Goal: Information Seeking & Learning: Learn about a topic

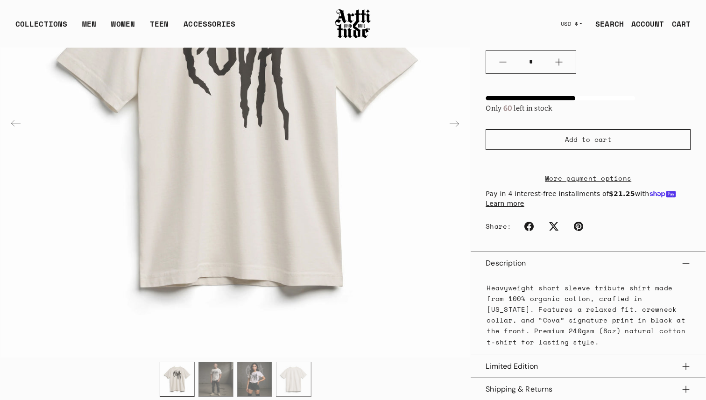
scroll to position [74, 0]
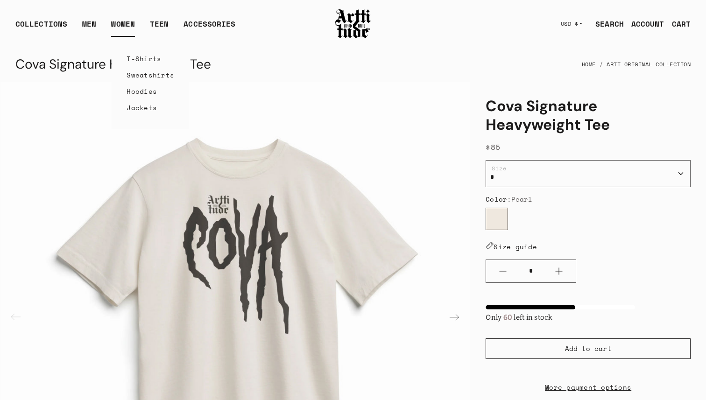
click at [136, 61] on link "T-Shirts" at bounding box center [150, 58] width 48 height 16
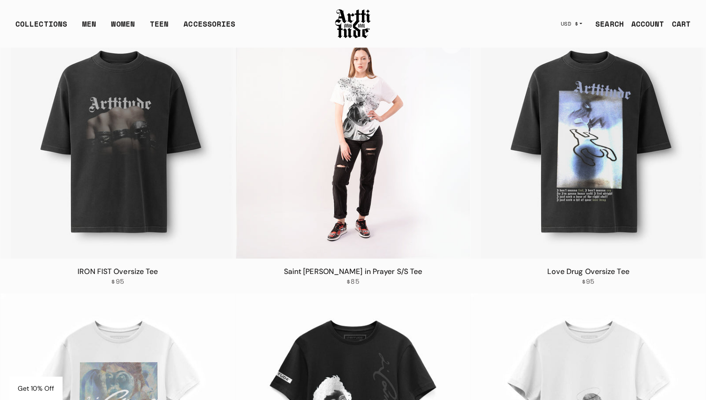
scroll to position [74, 0]
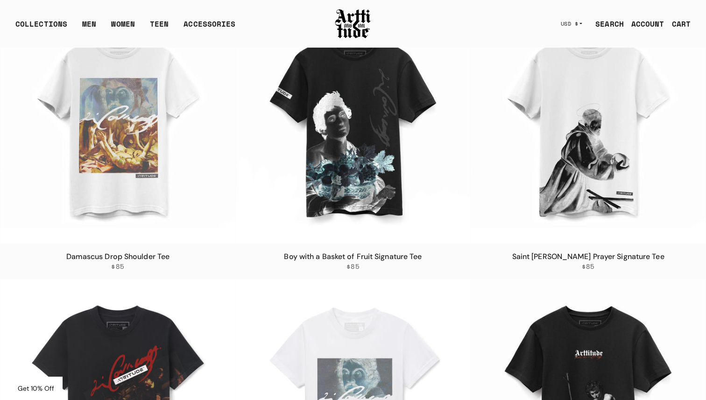
scroll to position [406, 0]
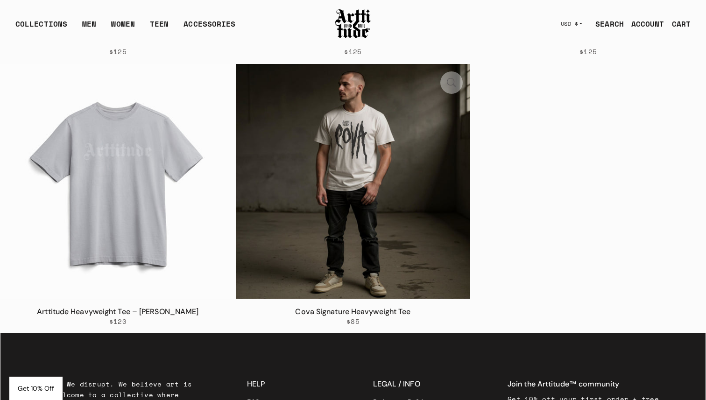
scroll to position [1421, 0]
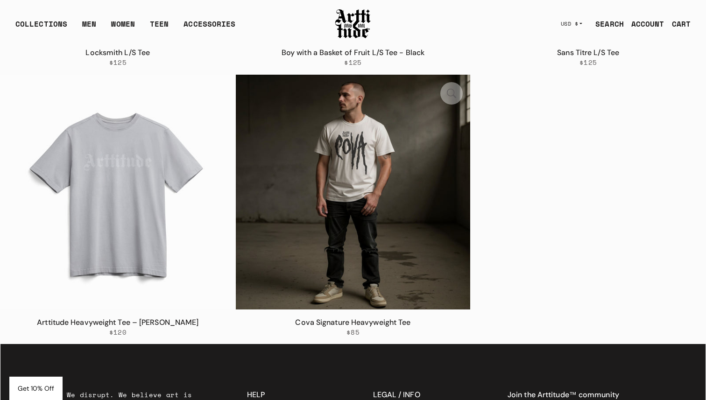
click at [364, 186] on img at bounding box center [353, 192] width 235 height 235
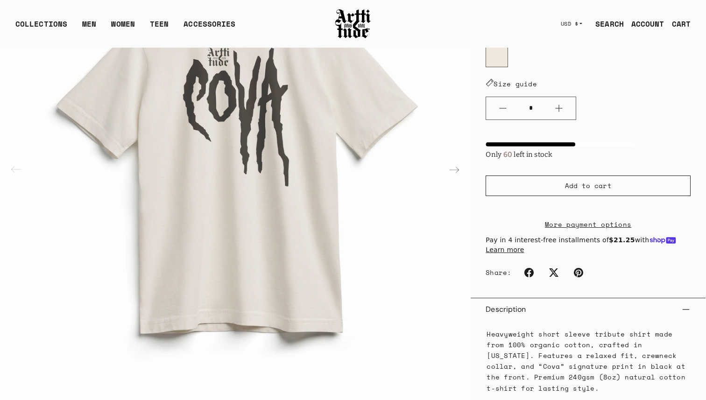
scroll to position [409, 0]
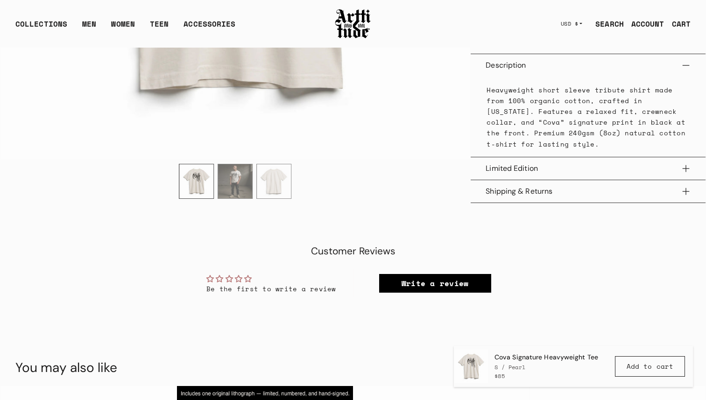
scroll to position [389, 0]
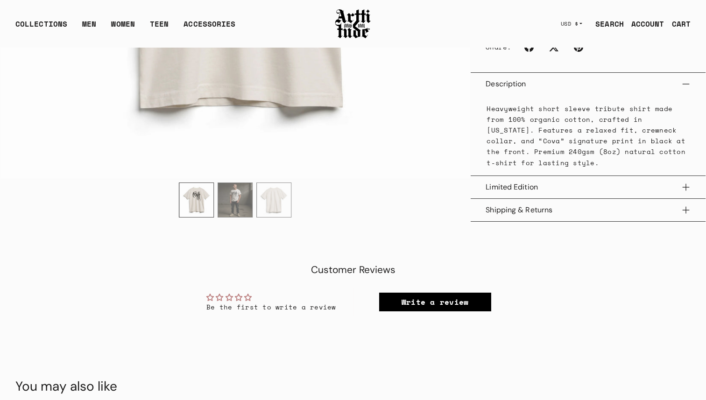
click at [264, 236] on main "Cova Signature Heavyweight Tee Home ARTT Original Collection Open featured medi…" at bounding box center [352, 266] width 705 height 1215
click at [235, 204] on img "2 / 3" at bounding box center [235, 199] width 34 height 34
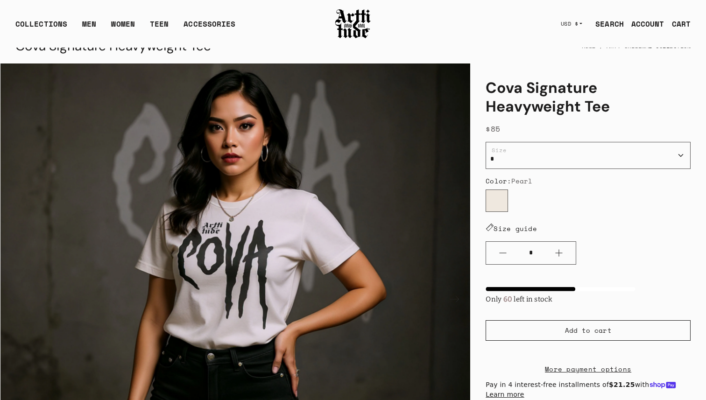
scroll to position [0, 0]
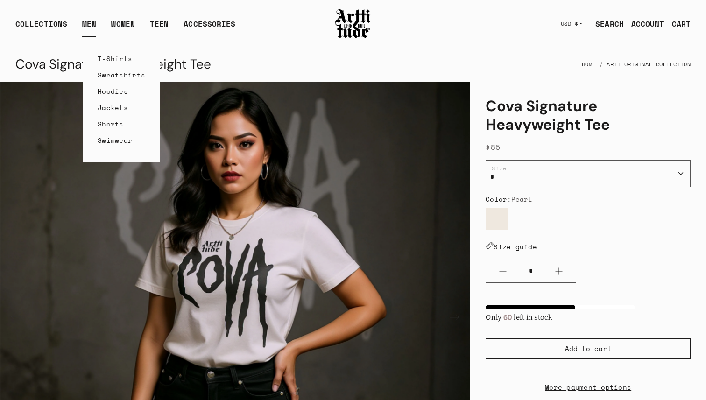
click at [112, 59] on link "T-Shirts" at bounding box center [122, 58] width 48 height 16
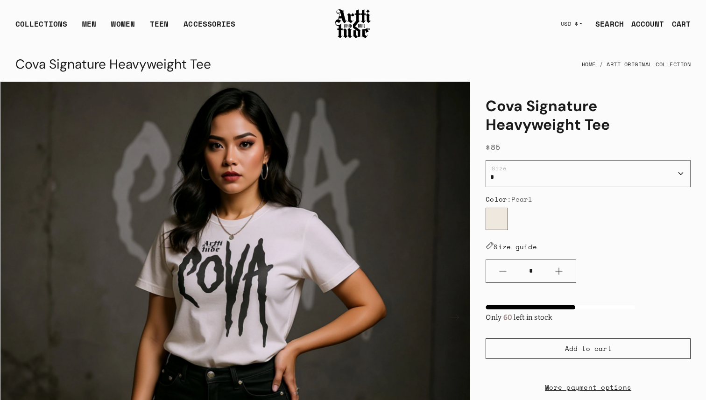
click at [294, 65] on div "Cova Signature Heavyweight Tee Home ARTT Original Collection" at bounding box center [352, 64] width 675 height 22
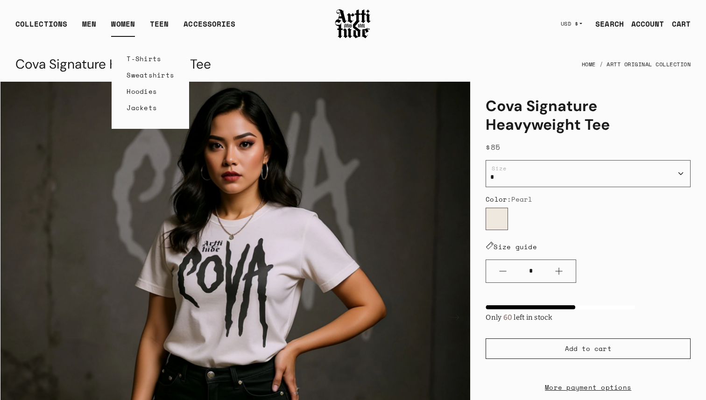
click at [140, 58] on link "T-Shirts" at bounding box center [150, 58] width 48 height 16
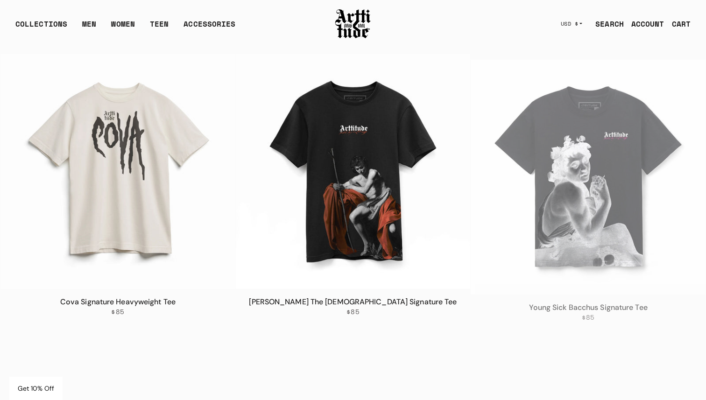
scroll to position [909, 0]
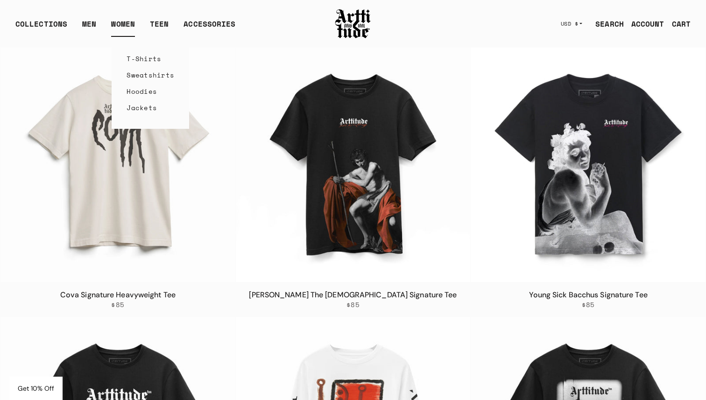
click at [139, 54] on link "T-Shirts" at bounding box center [150, 58] width 48 height 16
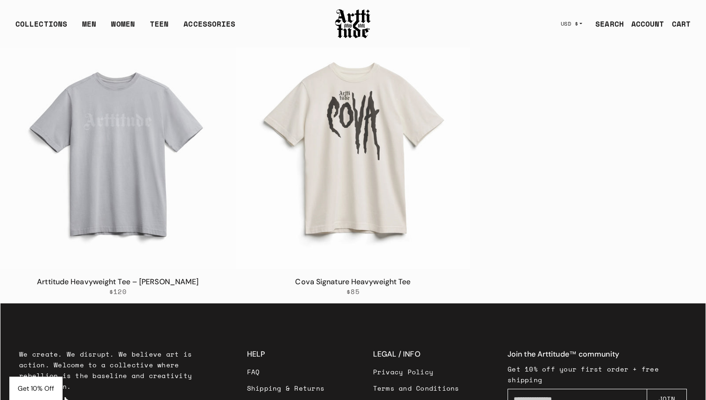
scroll to position [1450, 0]
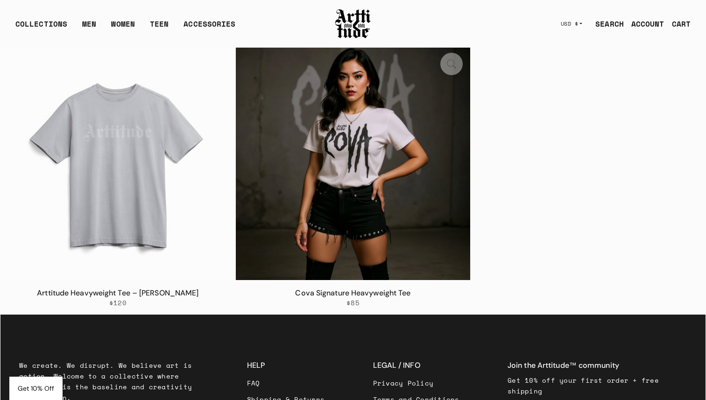
click at [363, 158] on img at bounding box center [353, 162] width 235 height 235
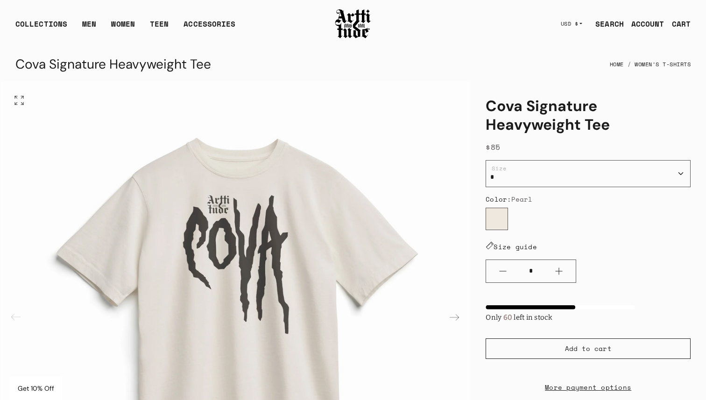
scroll to position [27, 0]
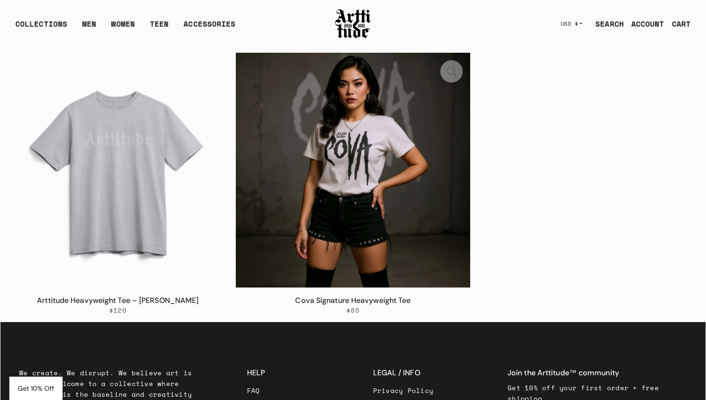
scroll to position [1438, 0]
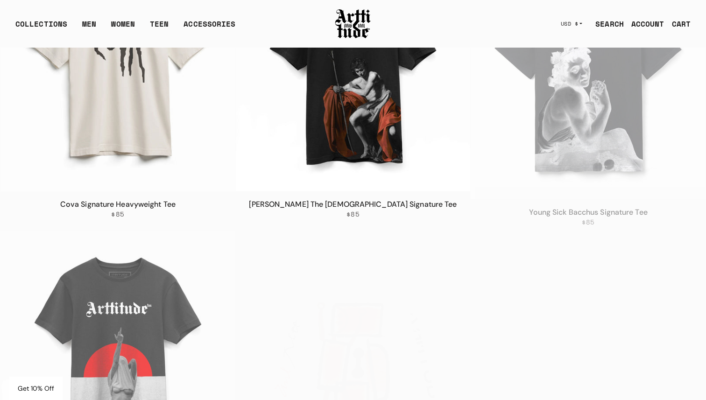
scroll to position [930, 0]
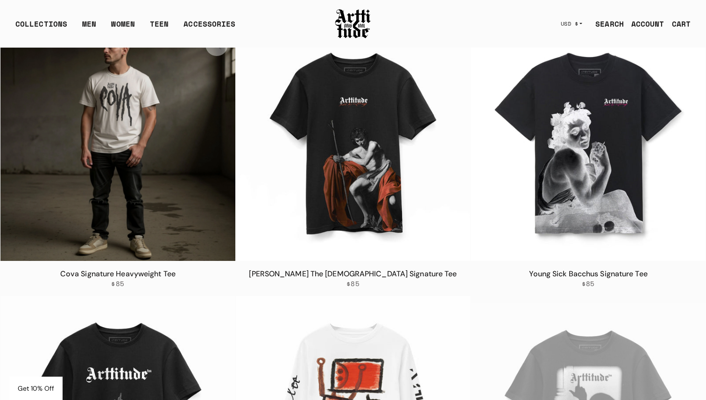
click at [134, 145] on img at bounding box center [117, 143] width 235 height 235
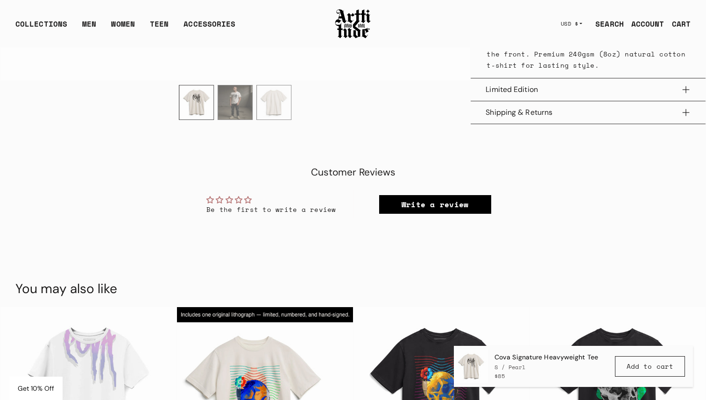
click at [464, 155] on main "Cova Signature Heavyweight Tee Home Men's T-Shirts Open featured media in galle…" at bounding box center [352, 168] width 705 height 1215
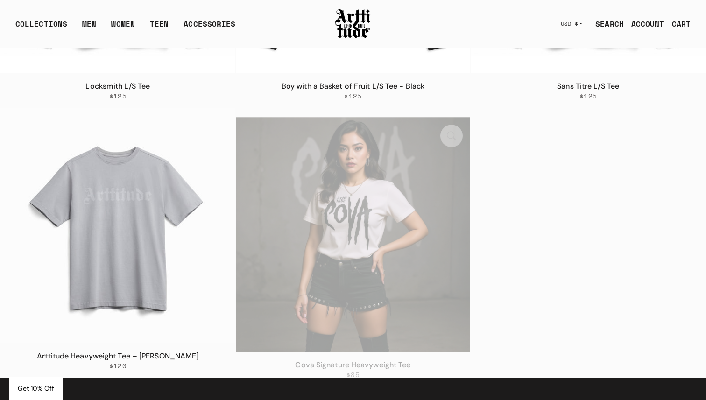
scroll to position [1390, 0]
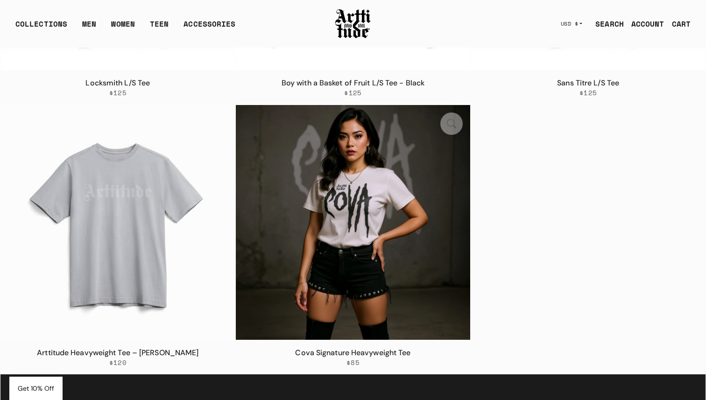
click at [373, 224] on img at bounding box center [353, 222] width 235 height 235
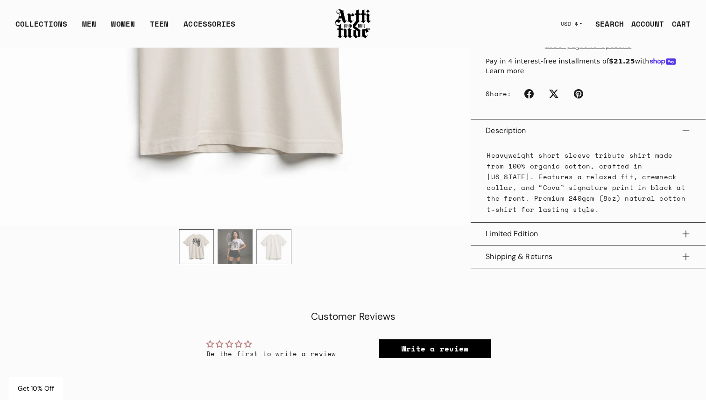
scroll to position [343, 0]
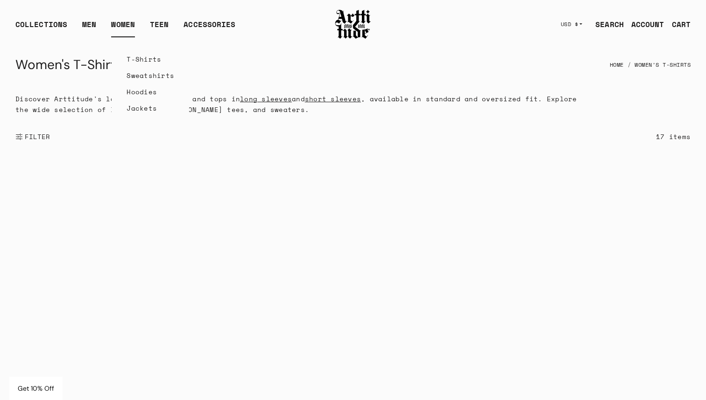
scroll to position [1438, 0]
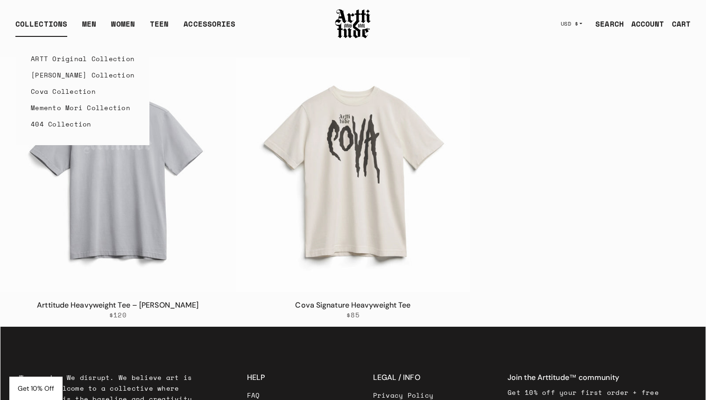
click at [56, 91] on link "Cova Collection" at bounding box center [83, 91] width 104 height 16
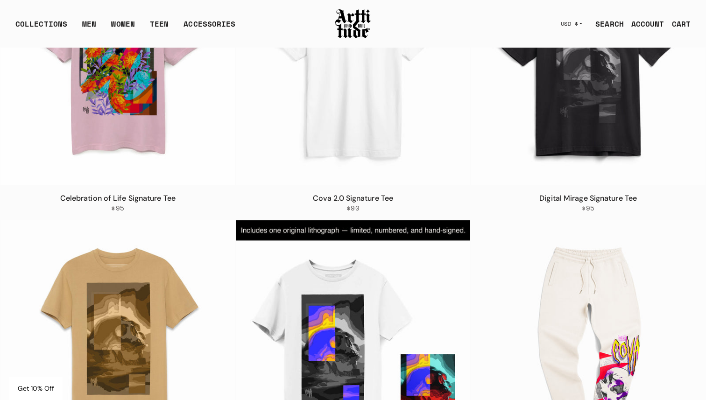
scroll to position [1358, 0]
